Goal: Check status: Check status

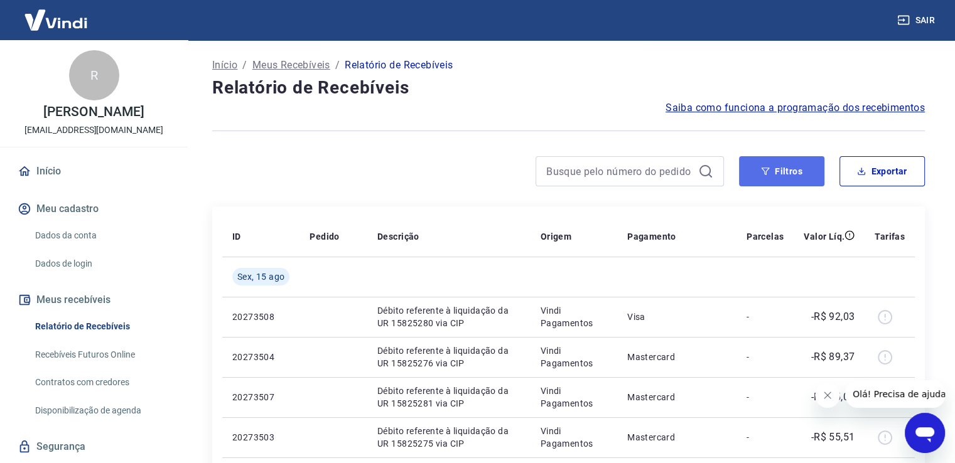
click at [781, 175] on button "Filtros" at bounding box center [781, 171] width 85 height 30
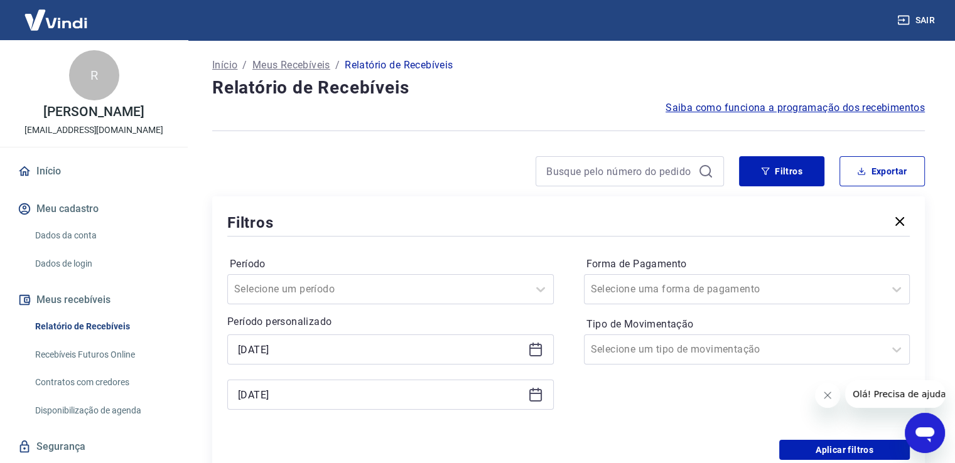
click at [537, 352] on icon at bounding box center [535, 349] width 15 height 15
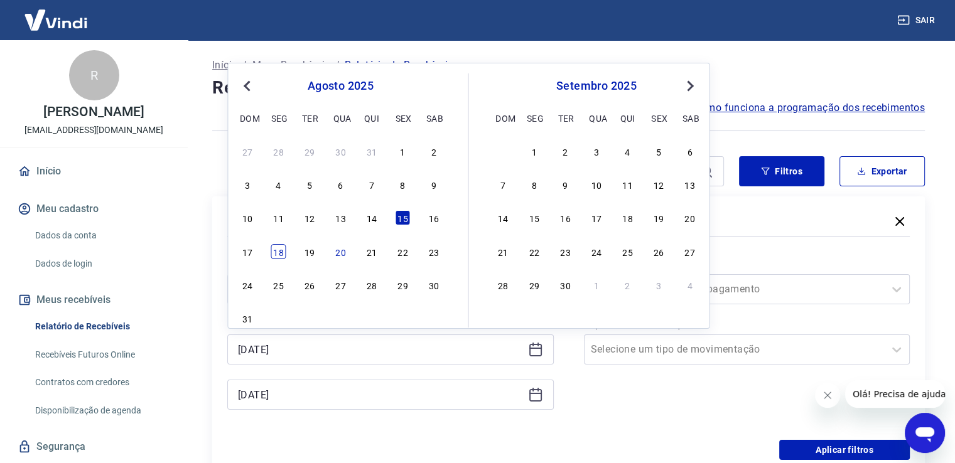
click at [273, 250] on div "18" at bounding box center [278, 251] width 15 height 15
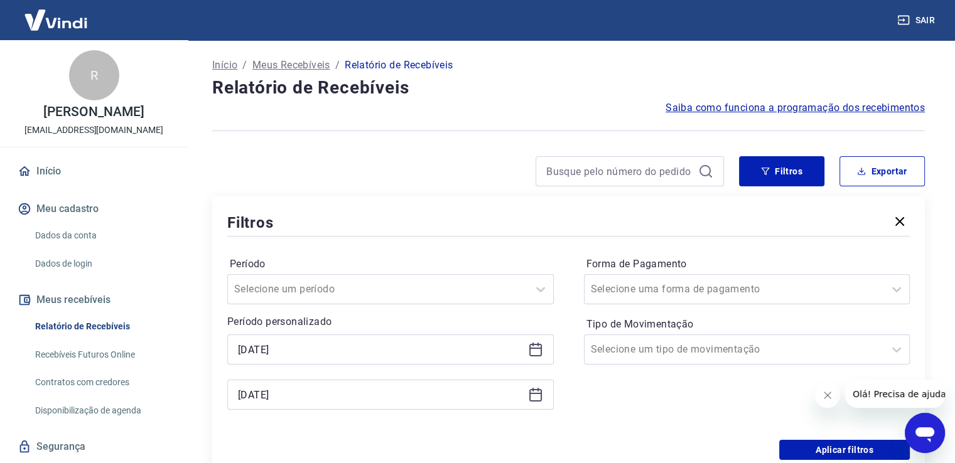
type input "[DATE]"
drag, startPoint x: 535, startPoint y: 394, endPoint x: 524, endPoint y: 394, distance: 10.7
click at [536, 394] on icon at bounding box center [535, 393] width 13 height 1
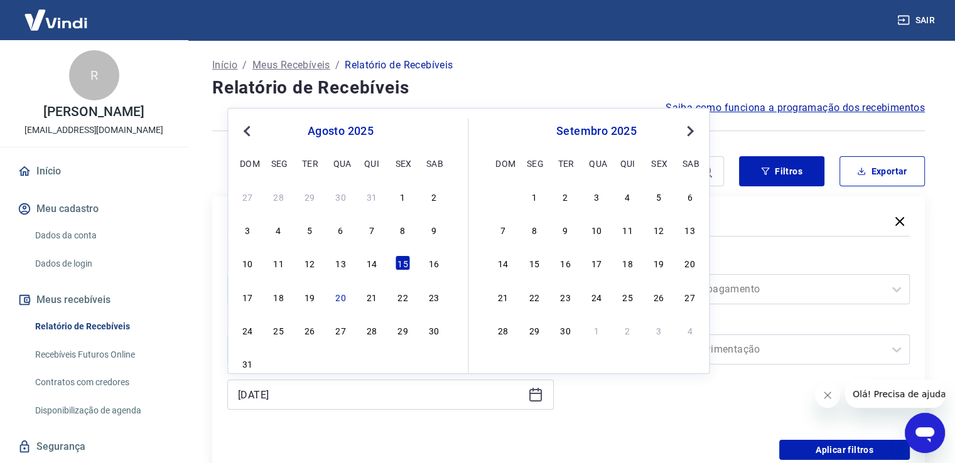
click at [284, 300] on div "18" at bounding box center [278, 296] width 15 height 15
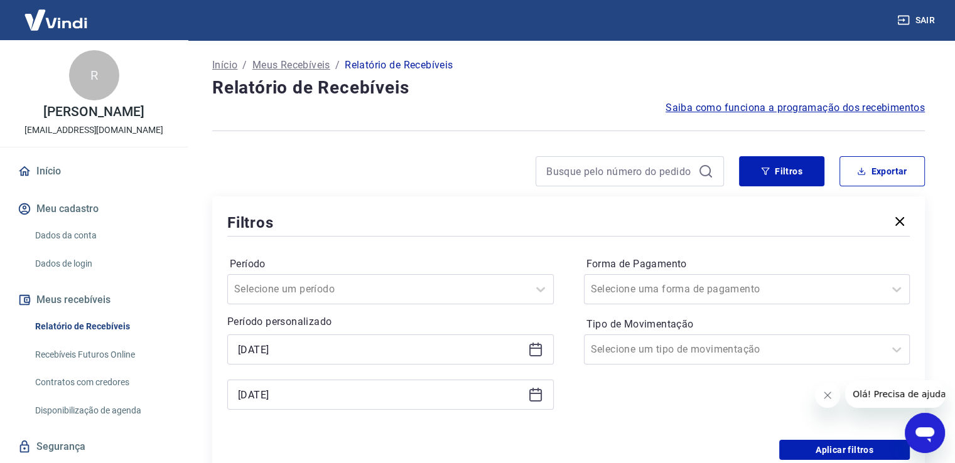
type input "[DATE]"
click at [829, 453] on button "Aplicar filtros" at bounding box center [844, 450] width 131 height 20
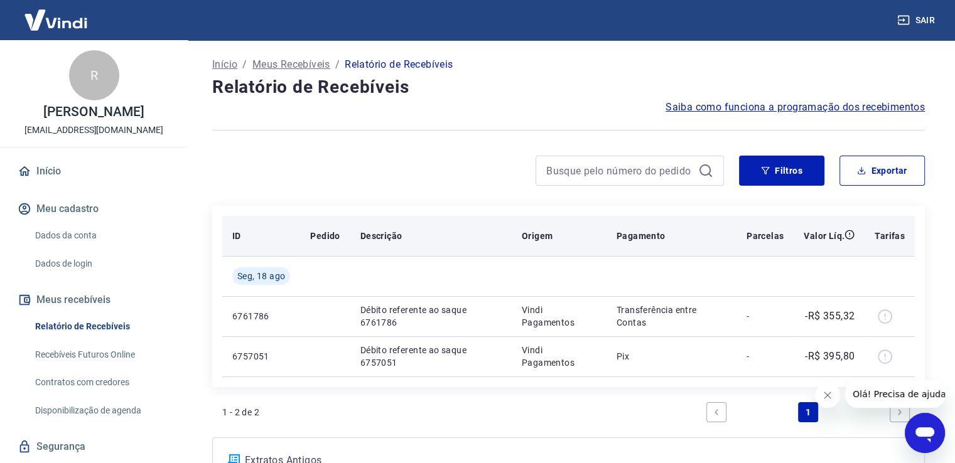
scroll to position [63, 0]
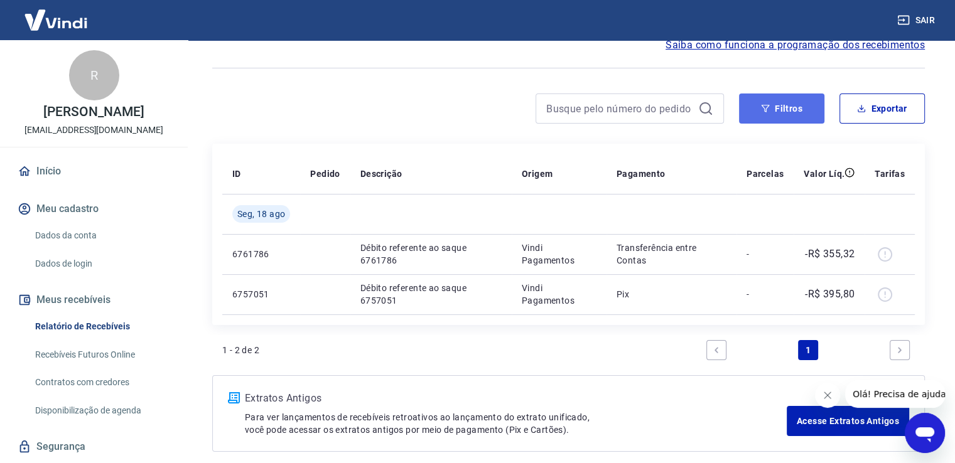
click at [781, 111] on button "Filtros" at bounding box center [781, 109] width 85 height 30
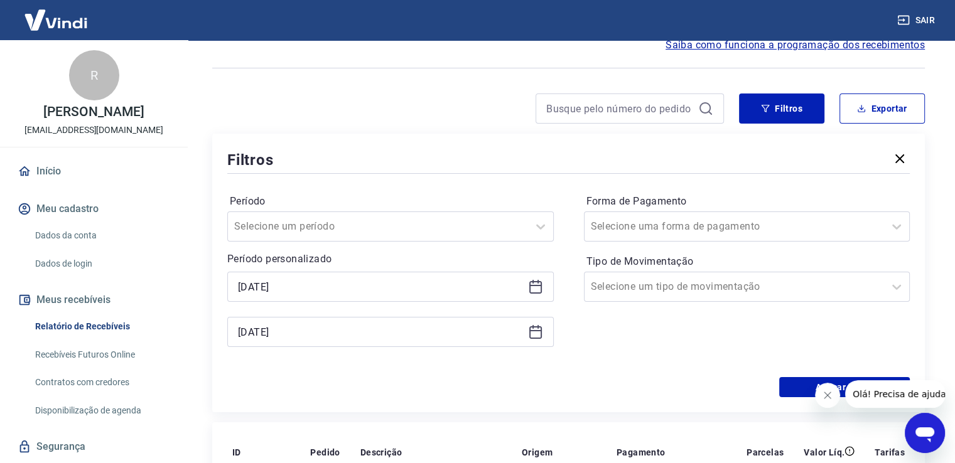
click at [537, 289] on icon at bounding box center [535, 286] width 15 height 15
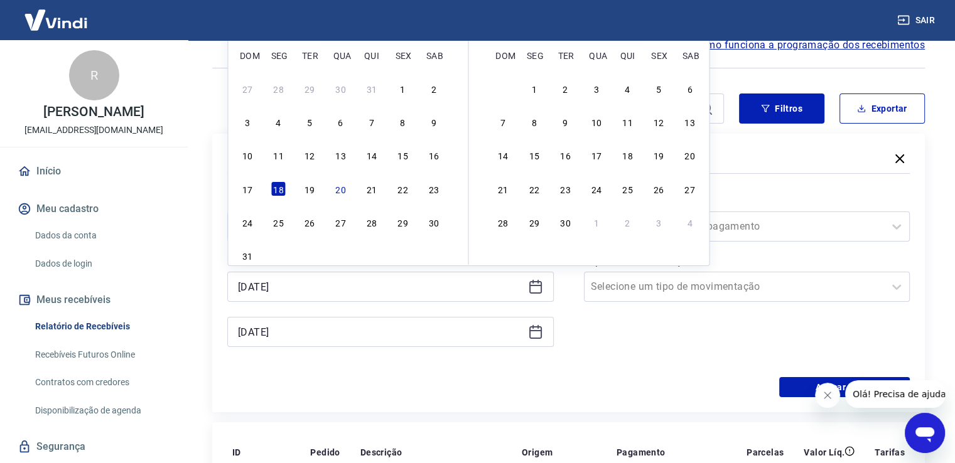
click at [434, 151] on div "16" at bounding box center [433, 155] width 15 height 15
type input "[DATE]"
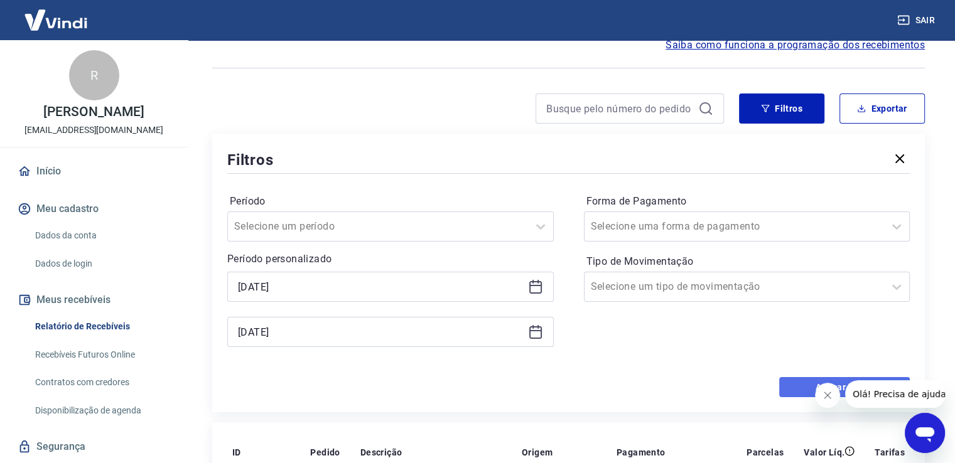
click at [793, 382] on button "Aplicar filtros" at bounding box center [844, 387] width 131 height 20
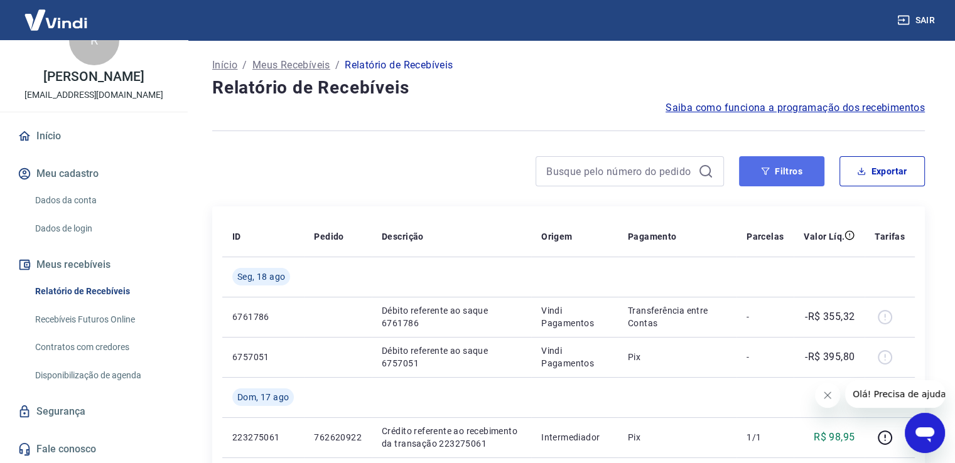
click at [783, 180] on button "Filtros" at bounding box center [781, 171] width 85 height 30
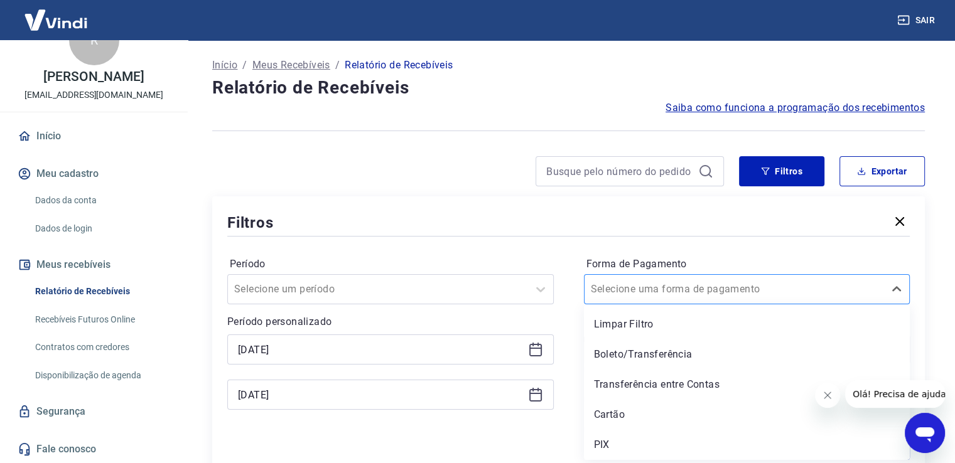
click at [684, 284] on input "Forma de Pagamento" at bounding box center [654, 289] width 127 height 15
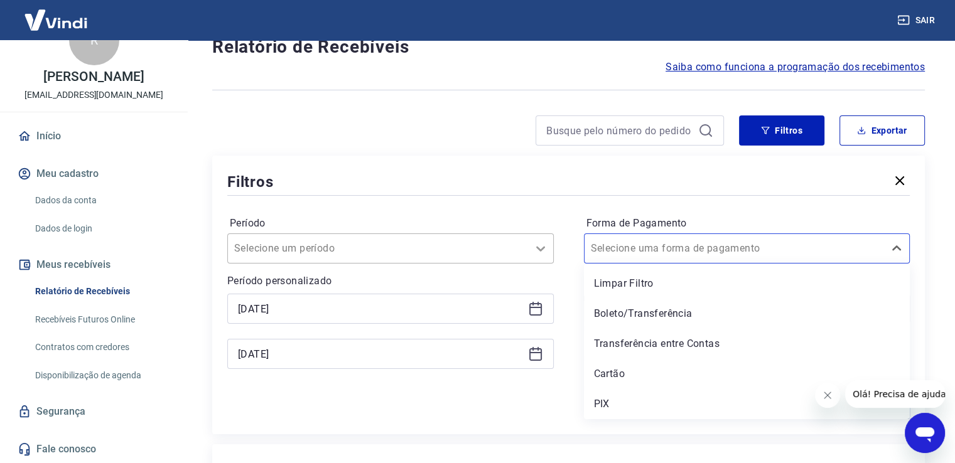
scroll to position [63, 0]
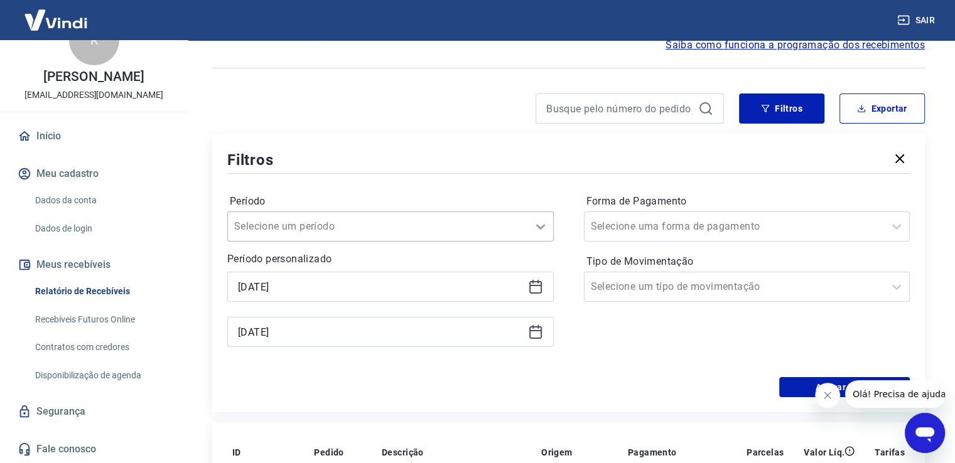
click at [537, 291] on icon at bounding box center [535, 286] width 15 height 15
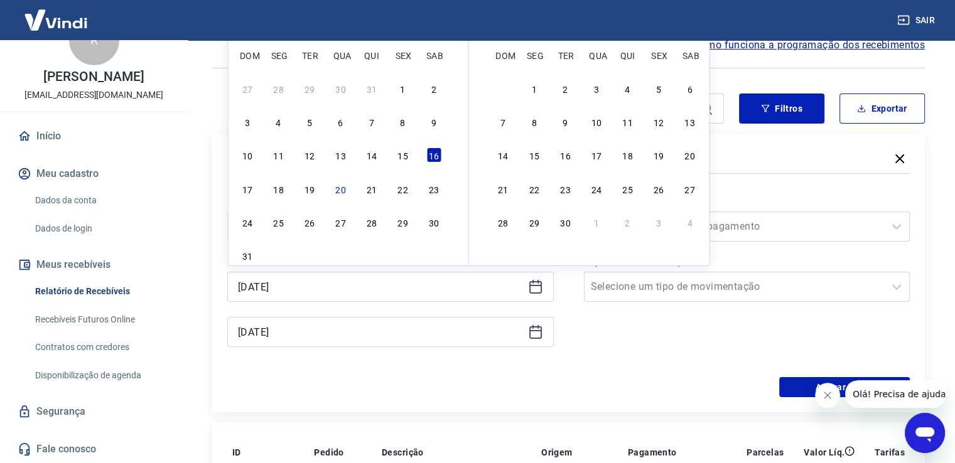
click at [437, 156] on div "16" at bounding box center [433, 155] width 15 height 15
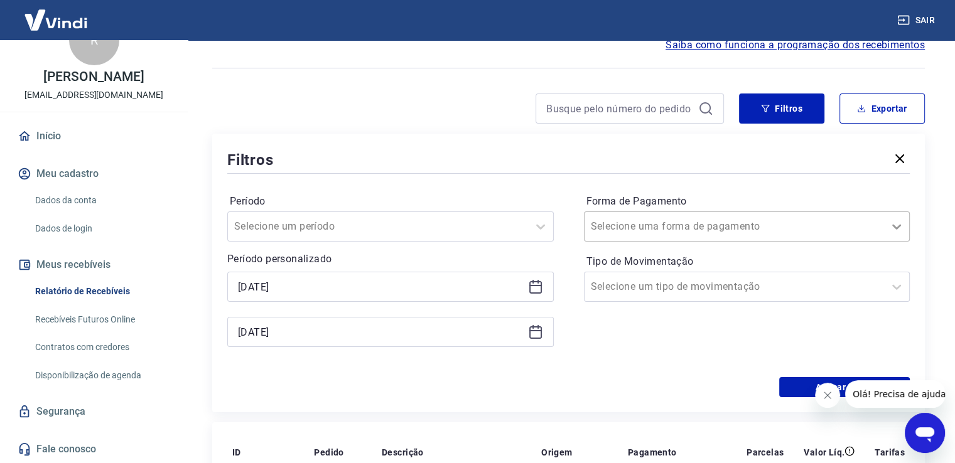
click at [896, 231] on icon at bounding box center [896, 226] width 15 height 15
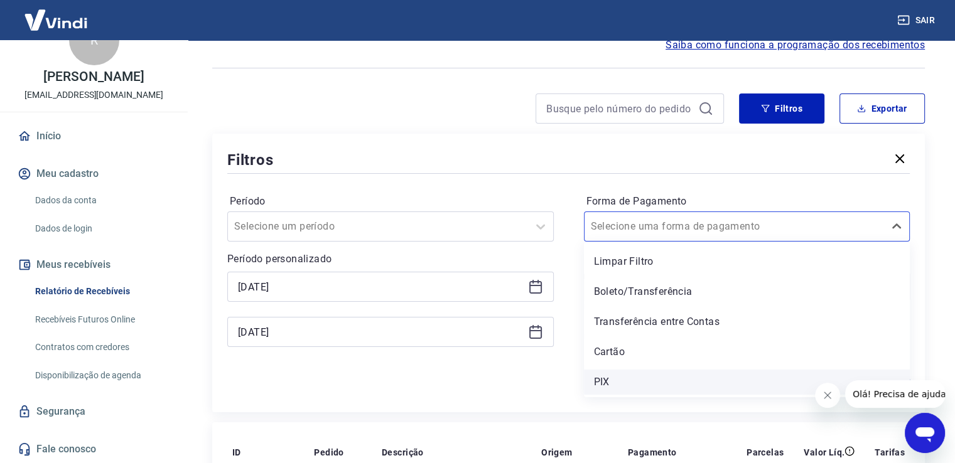
click at [600, 387] on div "PIX" at bounding box center [747, 382] width 326 height 25
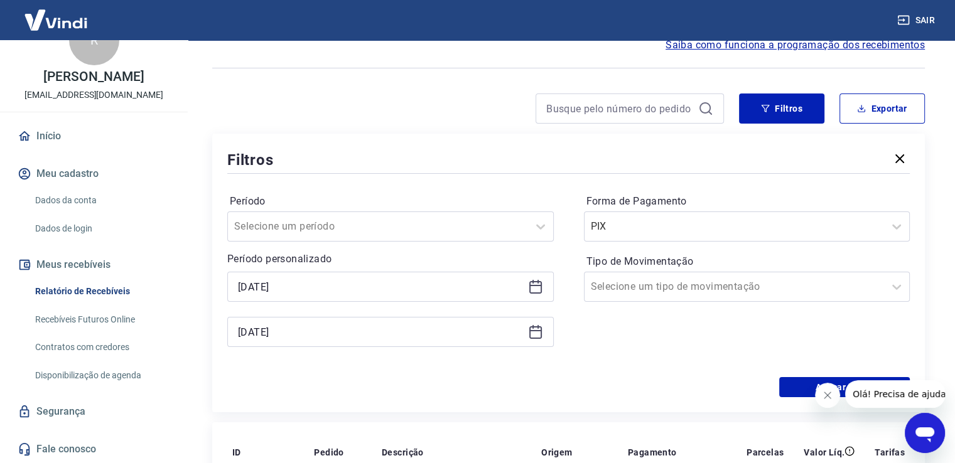
click at [815, 389] on div at bounding box center [880, 394] width 130 height 28
click at [802, 388] on button "Aplicar filtros" at bounding box center [844, 387] width 131 height 20
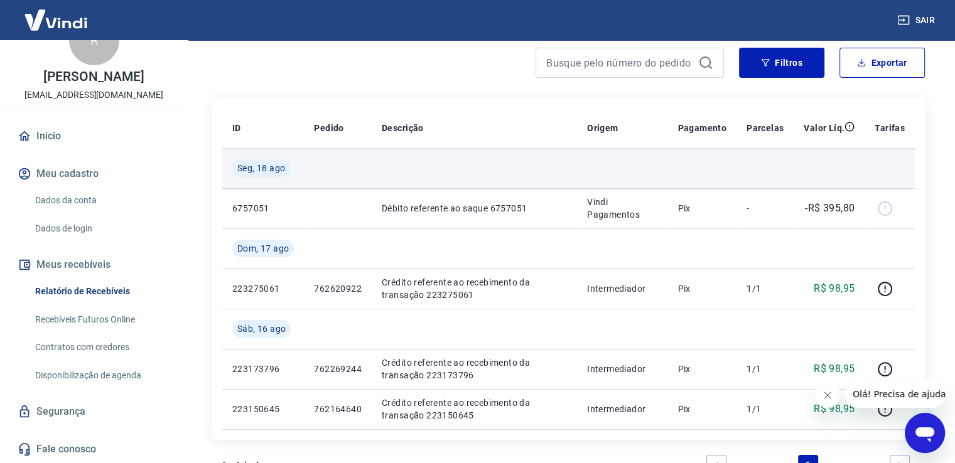
scroll to position [63, 0]
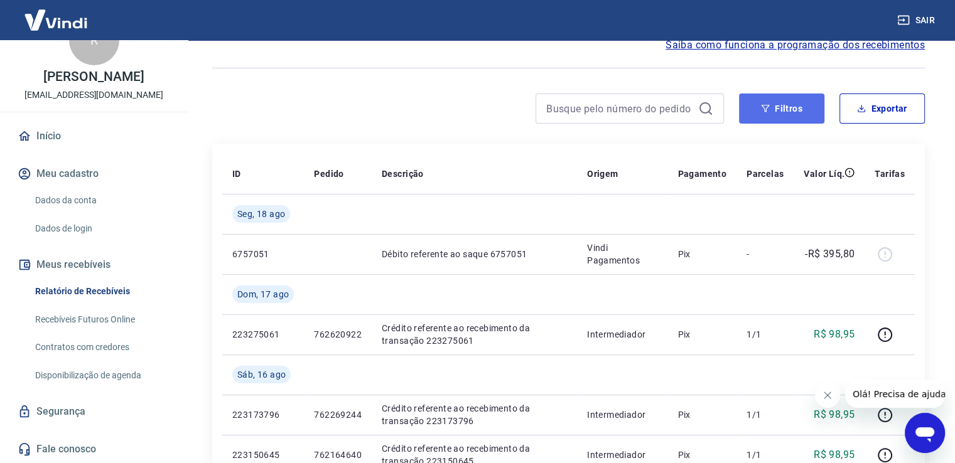
click at [764, 114] on button "Filtros" at bounding box center [781, 109] width 85 height 30
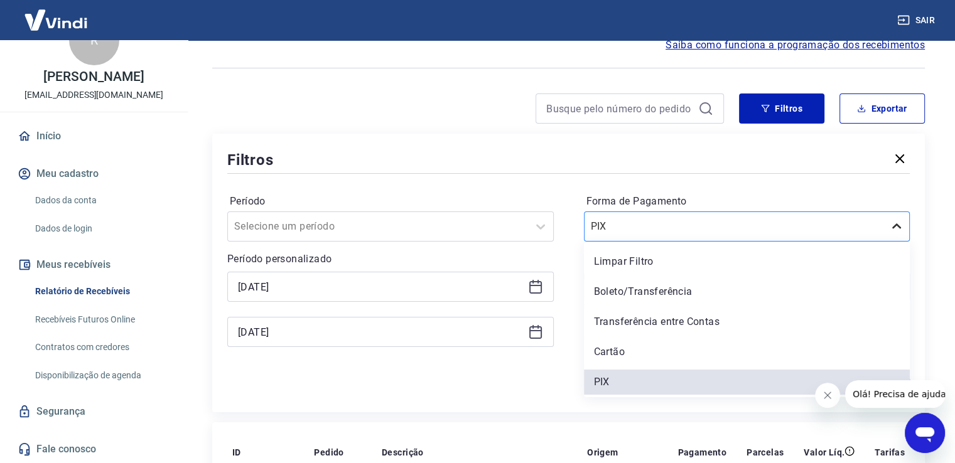
click at [900, 232] on icon at bounding box center [896, 226] width 15 height 15
click at [649, 352] on div "Cartão" at bounding box center [747, 352] width 326 height 25
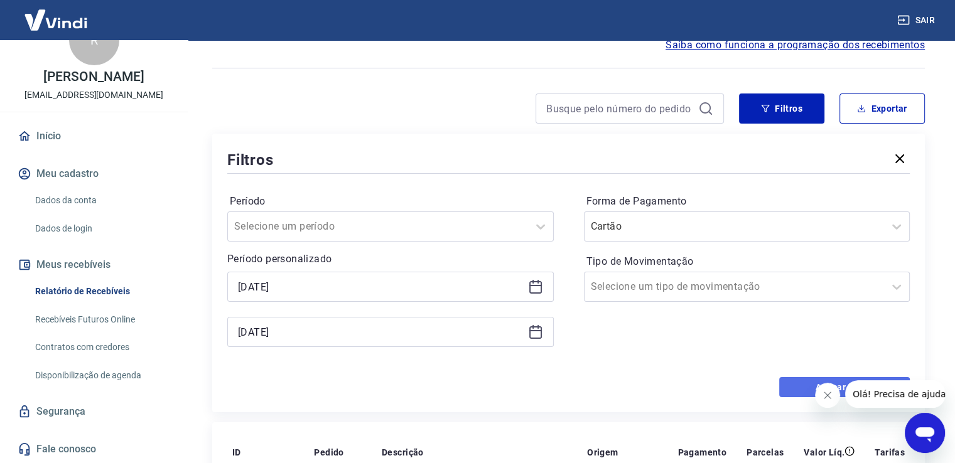
click at [798, 392] on button "Aplicar filtros" at bounding box center [844, 387] width 131 height 20
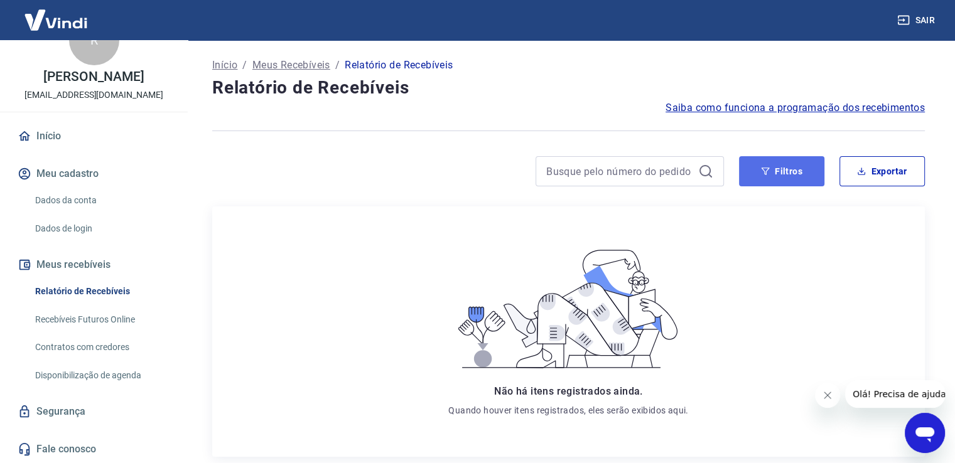
click at [792, 172] on button "Filtros" at bounding box center [781, 171] width 85 height 30
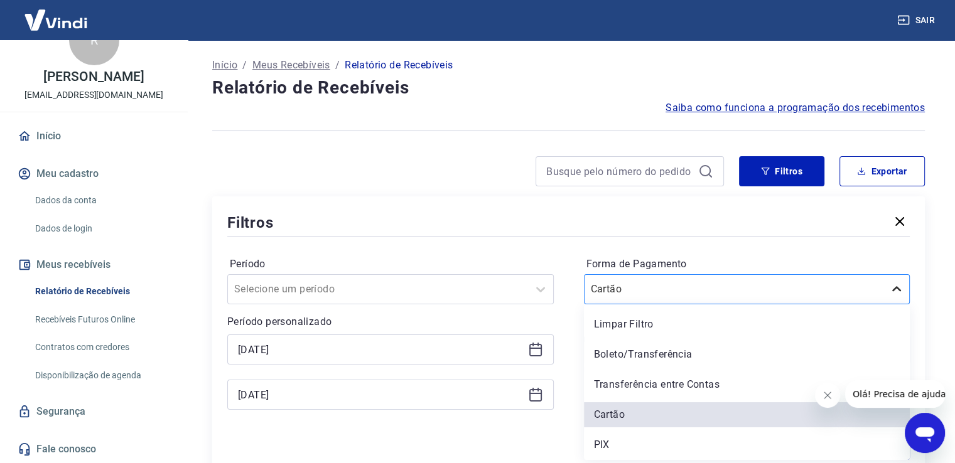
click at [900, 289] on icon at bounding box center [896, 289] width 15 height 15
click at [681, 358] on div "Boleto/Transferência" at bounding box center [747, 354] width 326 height 25
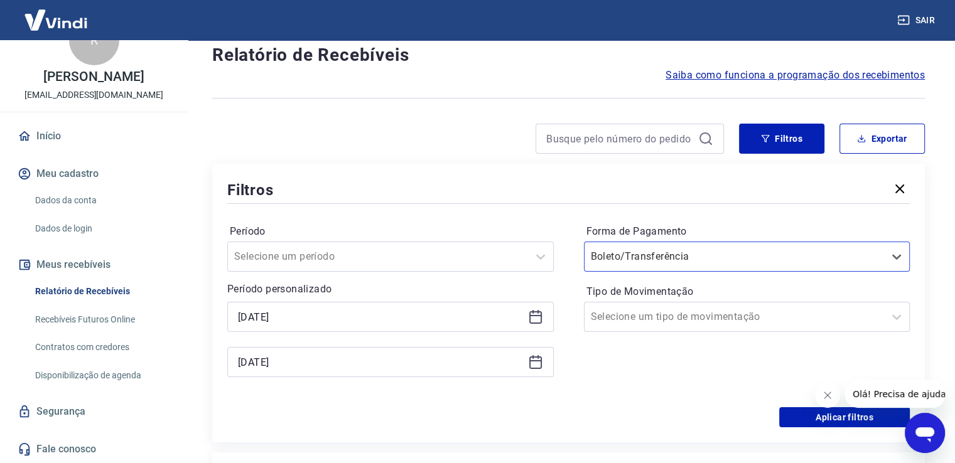
scroll to position [63, 0]
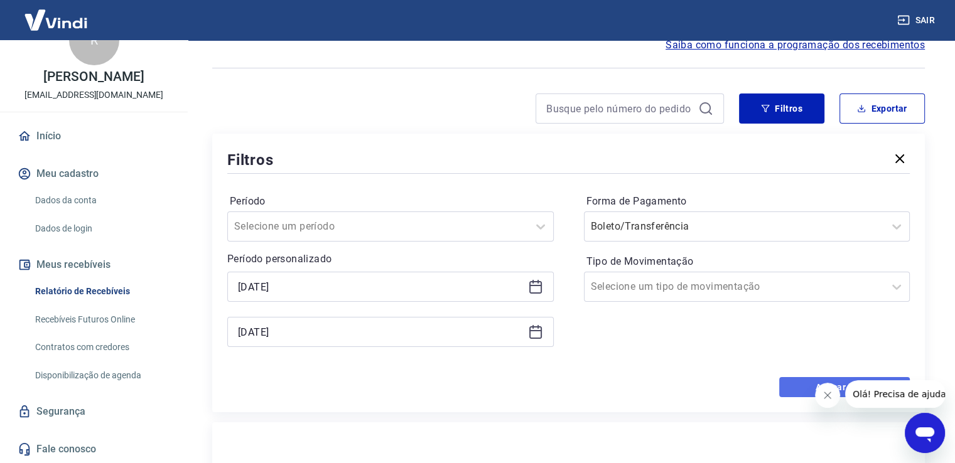
click at [795, 392] on button "Aplicar filtros" at bounding box center [844, 387] width 131 height 20
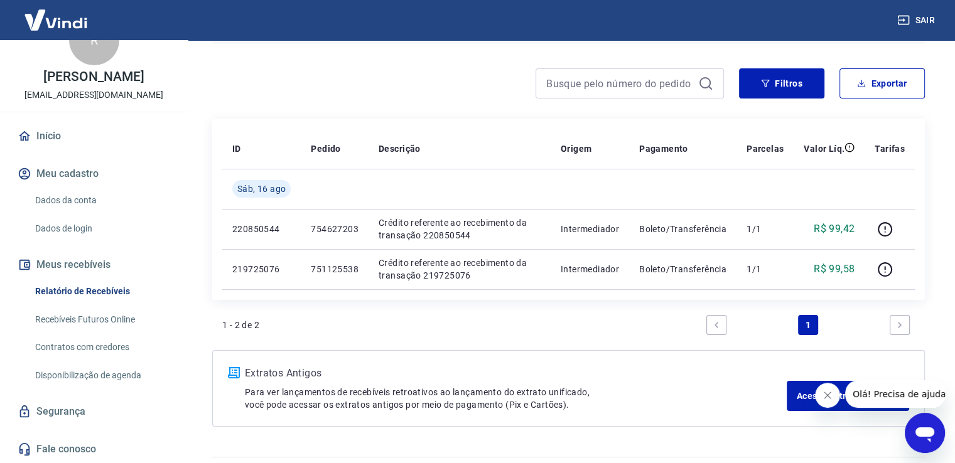
scroll to position [57, 0]
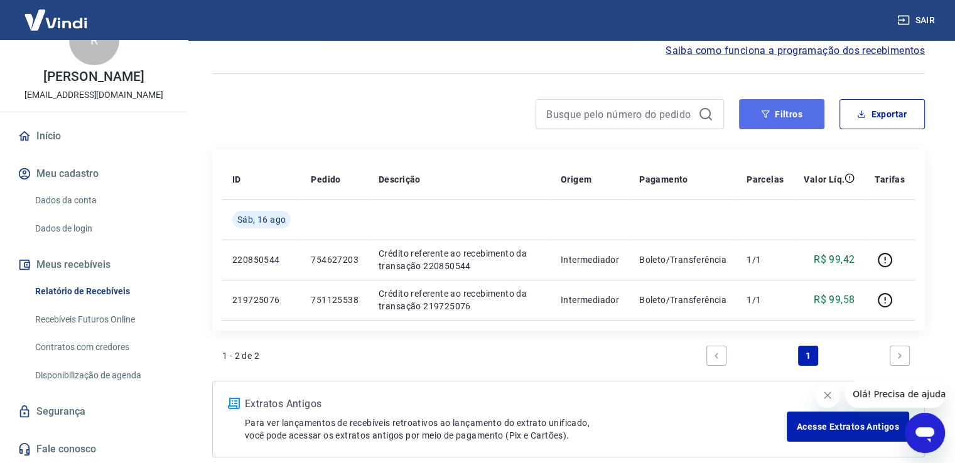
click at [784, 105] on button "Filtros" at bounding box center [781, 114] width 85 height 30
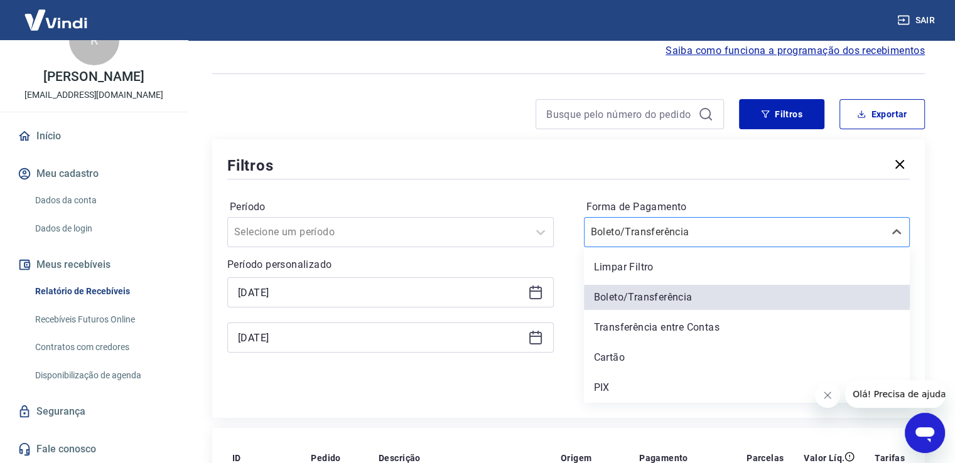
click at [678, 233] on input "Forma de Pagamento" at bounding box center [654, 232] width 127 height 15
click at [637, 266] on div "Limpar Filtro" at bounding box center [747, 267] width 326 height 25
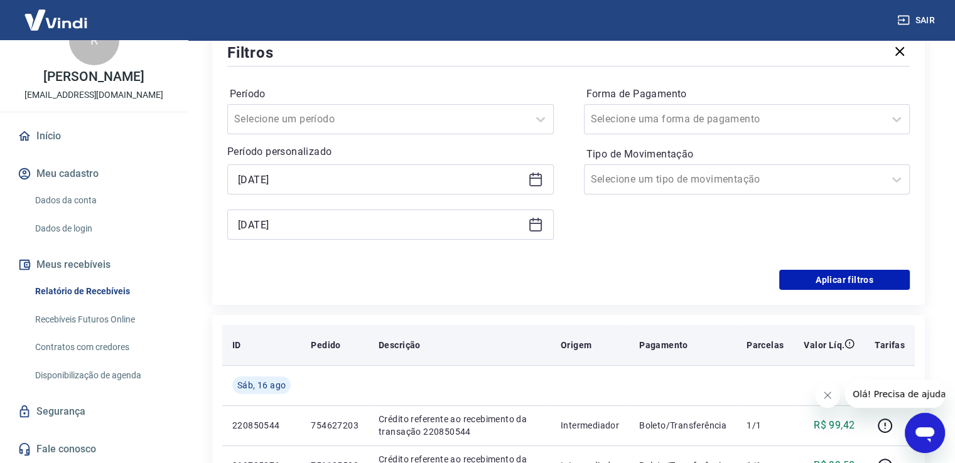
scroll to position [183, 0]
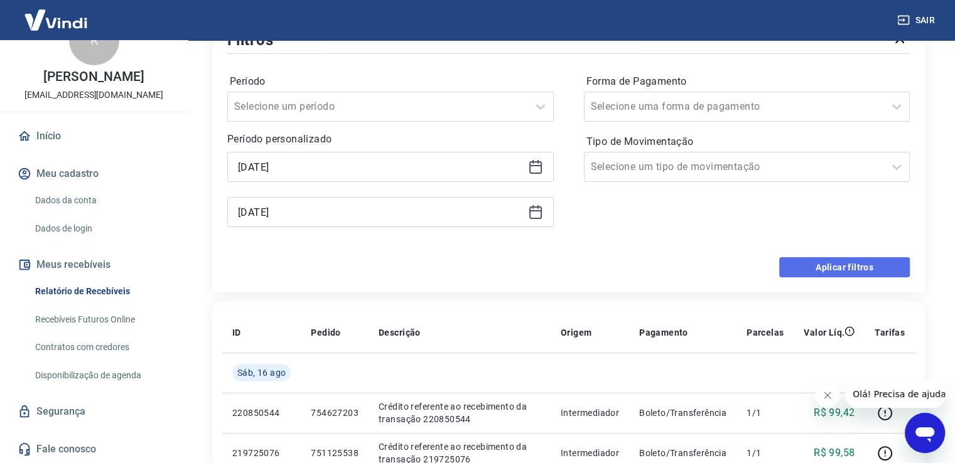
click at [841, 267] on button "Aplicar filtros" at bounding box center [844, 267] width 131 height 20
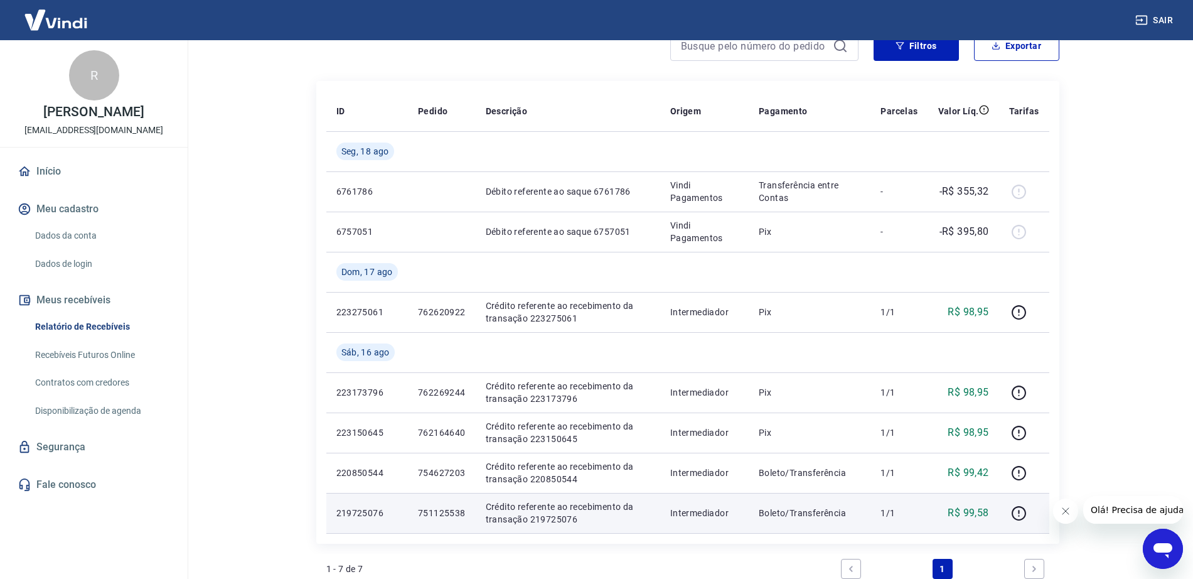
scroll to position [204, 0]
